Goal: Browse casually

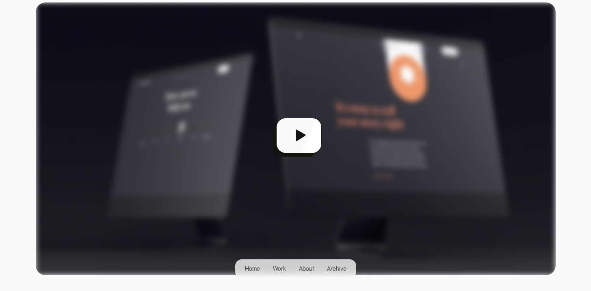
scroll to position [241, 0]
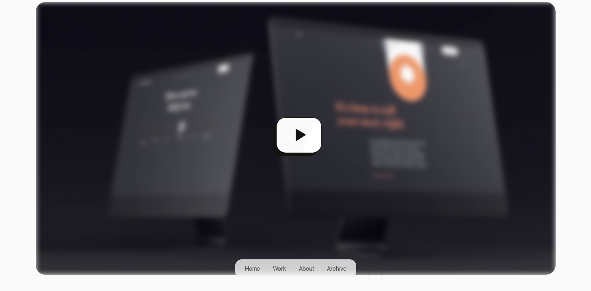
click at [311, 138] on div "open lightbox" at bounding box center [296, 138] width 520 height 273
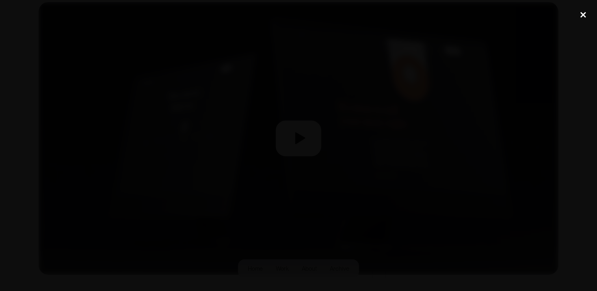
click at [582, 15] on div "close lightbox" at bounding box center [583, 15] width 28 height 18
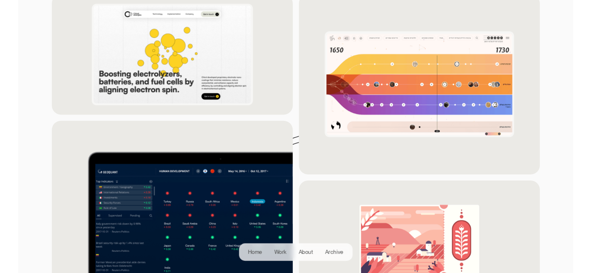
scroll to position [760, 0]
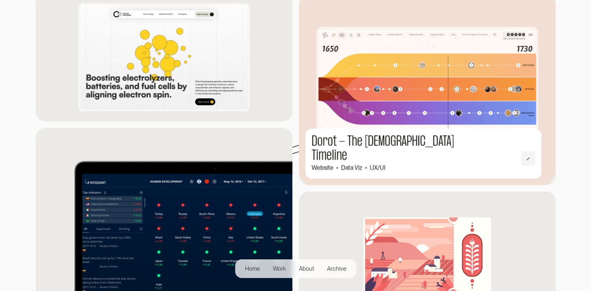
click at [357, 101] on img at bounding box center [427, 88] width 282 height 211
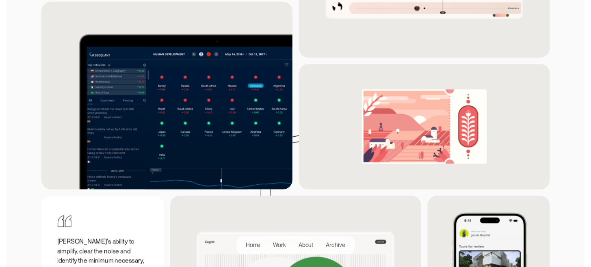
scroll to position [891, 0]
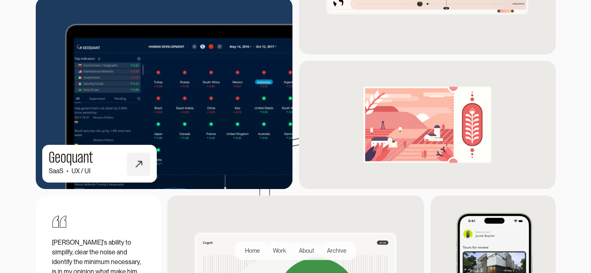
click at [210, 119] on img at bounding box center [164, 93] width 282 height 212
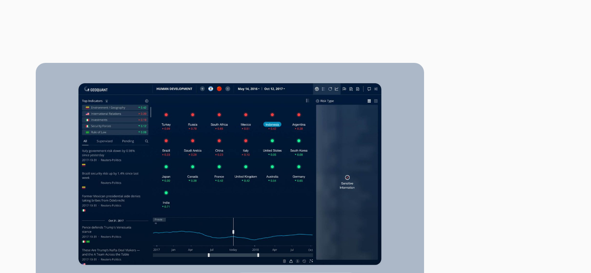
scroll to position [249, 0]
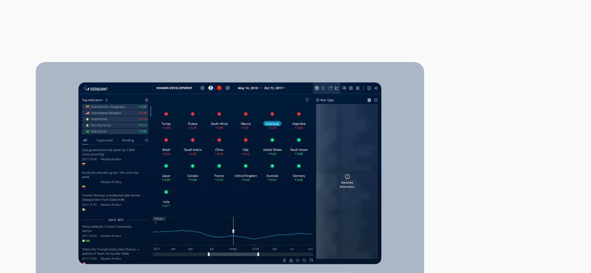
click at [158, 48] on video at bounding box center [97, 17] width 122 height 61
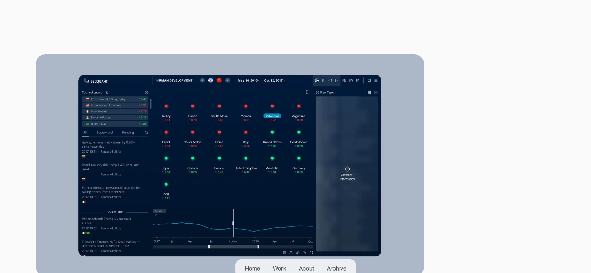
scroll to position [257, 0]
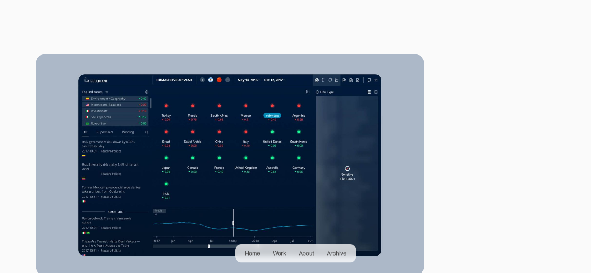
click at [158, 40] on video at bounding box center [97, 9] width 122 height 61
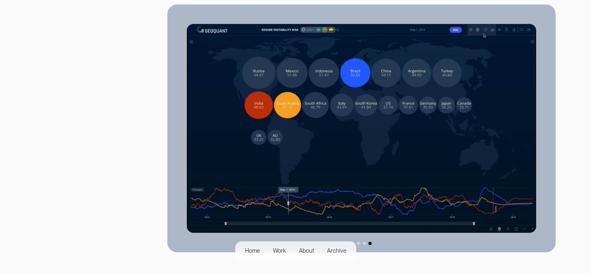
scroll to position [535, 0]
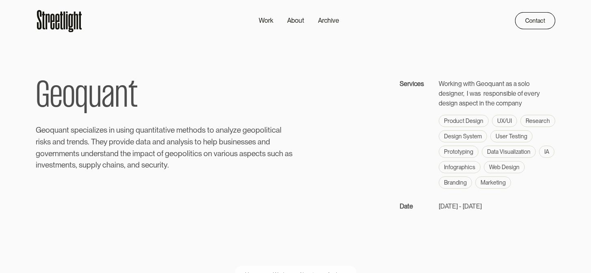
scroll to position [0, 0]
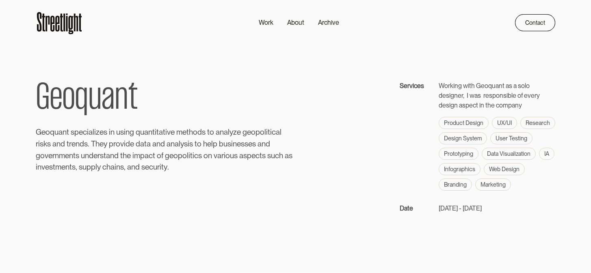
click at [448, 208] on p "[DATE] - [DATE]" at bounding box center [459, 209] width 43 height 10
click at [350, 193] on div "G e o q u a n t G e o q u a n t s p e c i a l i z e s i n u s i n g q u a n t i…" at bounding box center [296, 147] width 520 height 132
